Goal: Information Seeking & Learning: Understand process/instructions

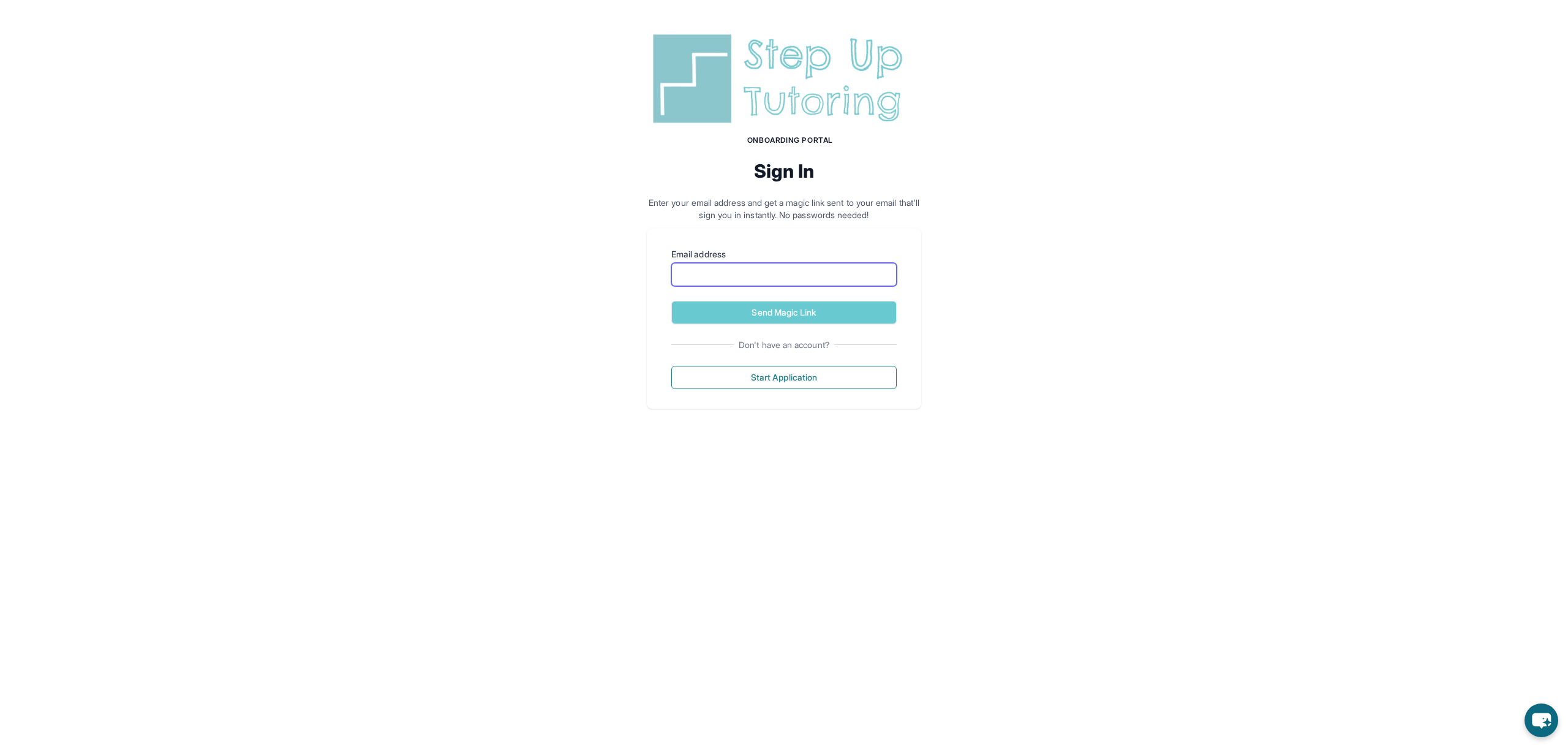
click at [741, 270] on input "Email address" at bounding box center [784, 274] width 226 height 24
click at [706, 284] on input "Email address" at bounding box center [784, 274] width 226 height 24
click at [626, 197] on div "Onboarding Portal Sign In Enter your email address and get a magic link sent to…" at bounding box center [784, 219] width 1568 height 439
click at [758, 272] on input "Email address" at bounding box center [784, 274] width 226 height 24
type input "**********"
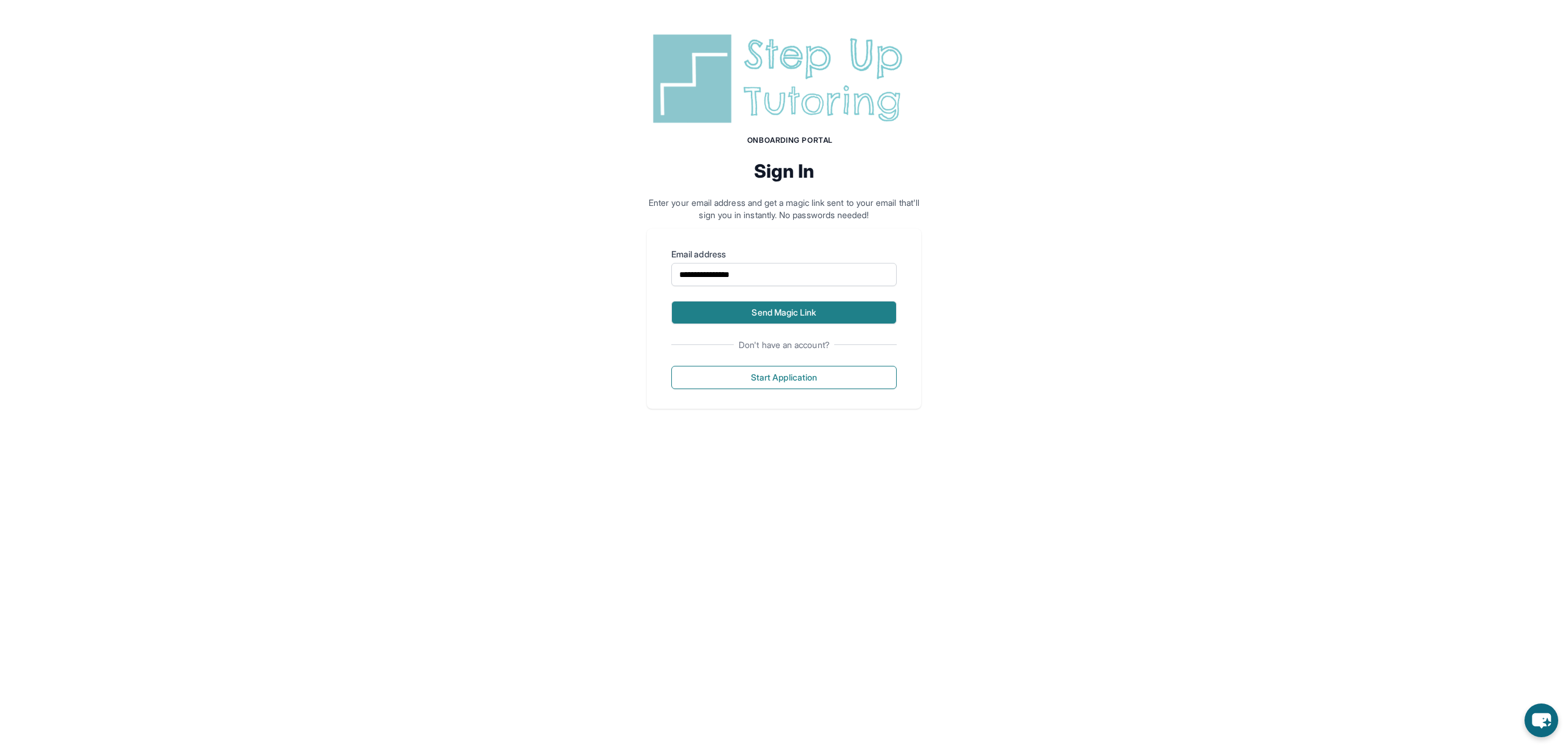
click at [767, 315] on button "Send Magic Link" at bounding box center [784, 312] width 226 height 24
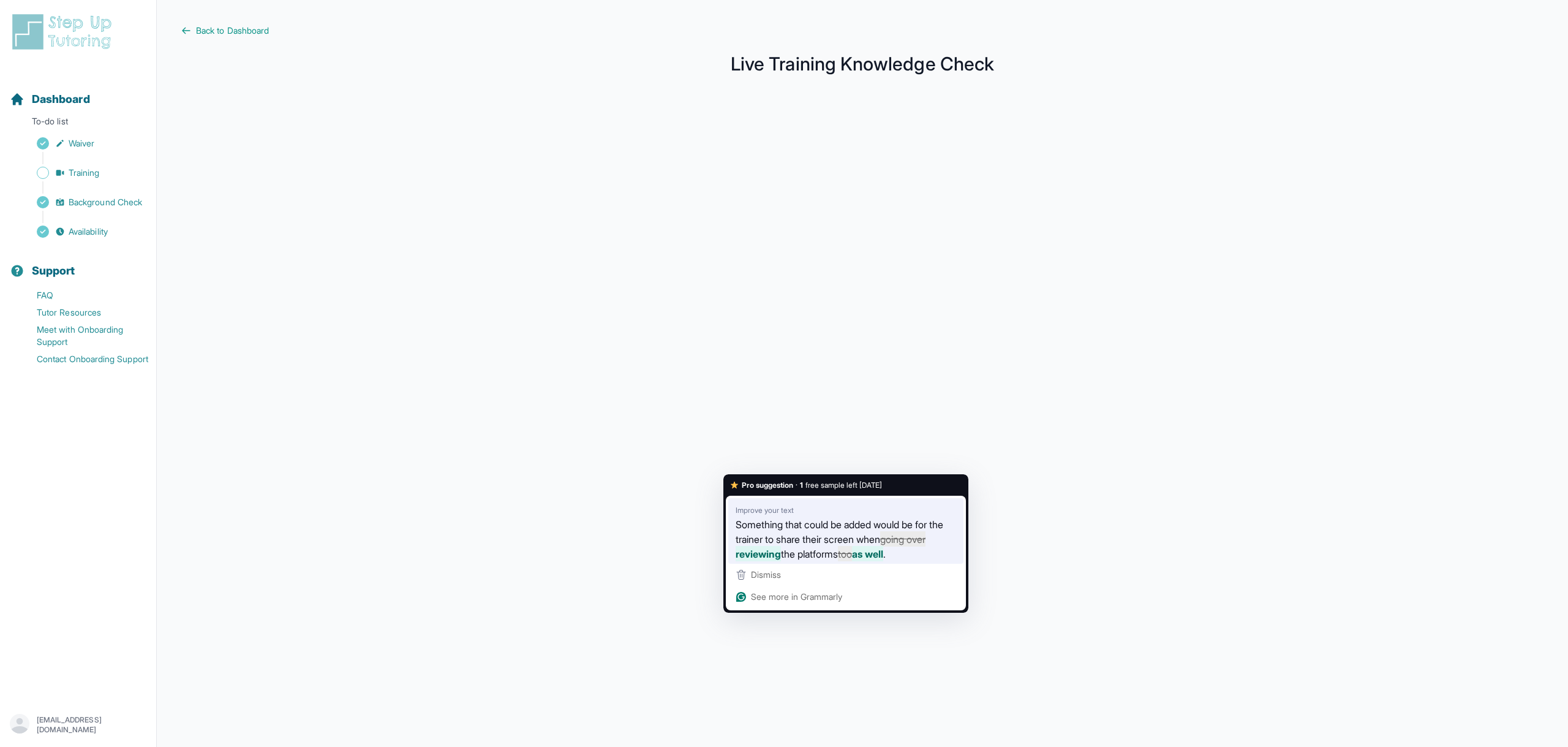
click at [766, 521] on span "Something that could be added would be for the trainer to share their screen wh…" at bounding box center [839, 532] width 208 height 30
